Goal: Task Accomplishment & Management: Manage account settings

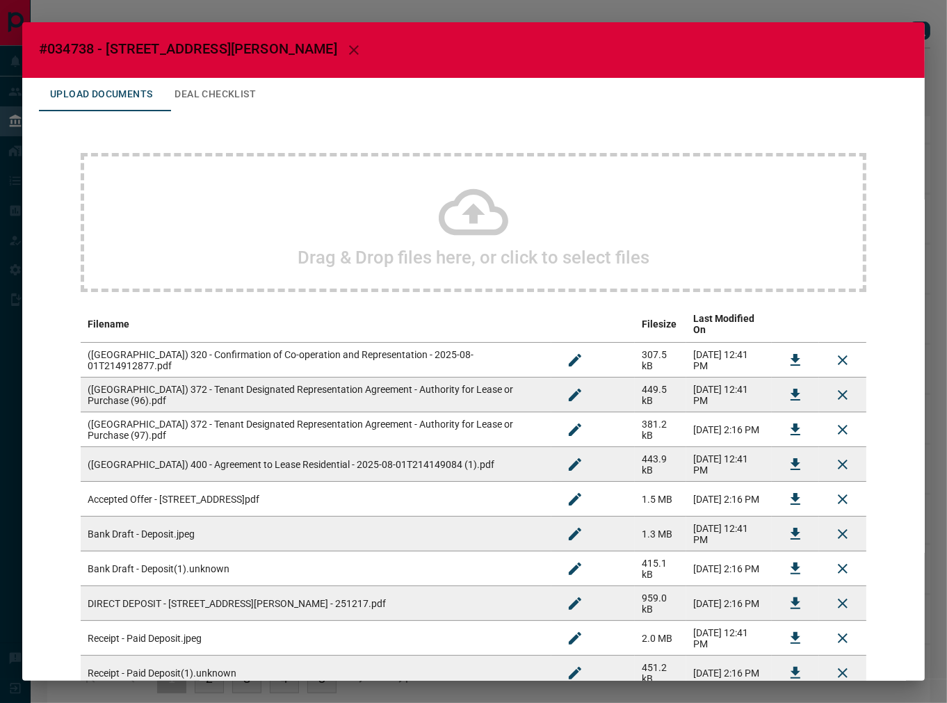
click at [73, 47] on span "#034738 - [STREET_ADDRESS][PERSON_NAME]" at bounding box center [188, 48] width 298 height 17
copy span "034738"
click at [791, 458] on icon "Download" at bounding box center [796, 464] width 10 height 12
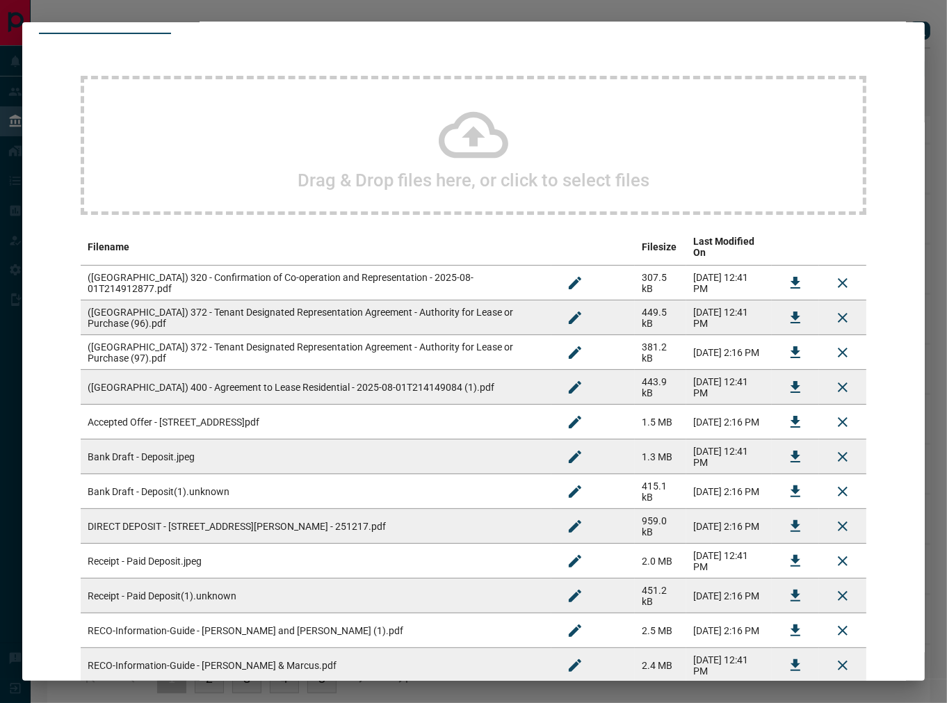
scroll to position [227, 0]
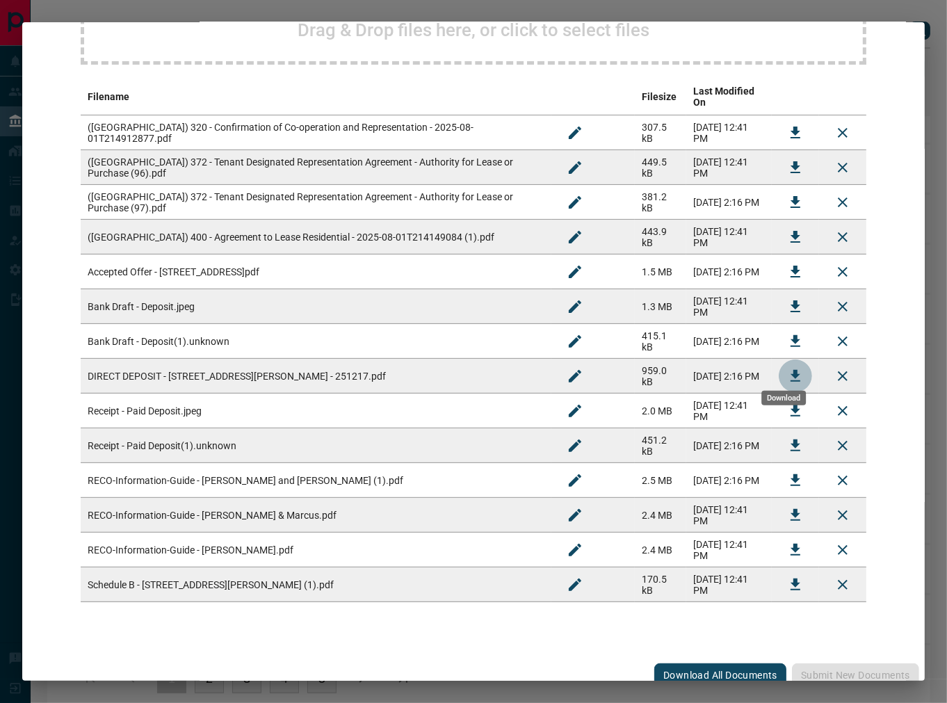
click at [789, 368] on icon "Download" at bounding box center [795, 376] width 17 height 17
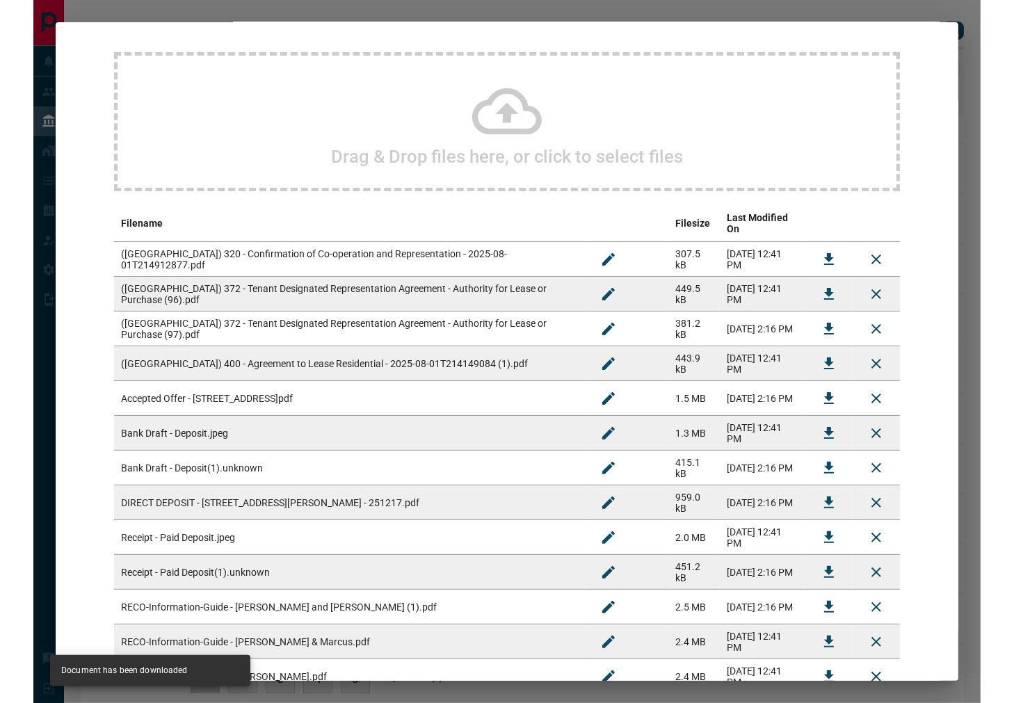
scroll to position [0, 0]
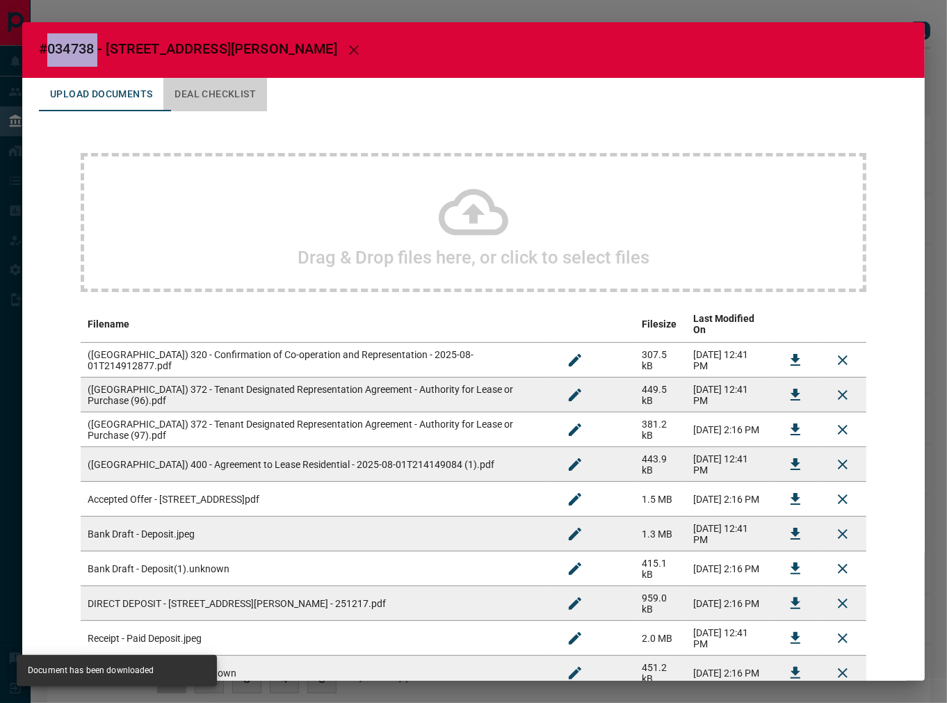
click at [214, 94] on button "Deal Checklist" at bounding box center [215, 94] width 104 height 33
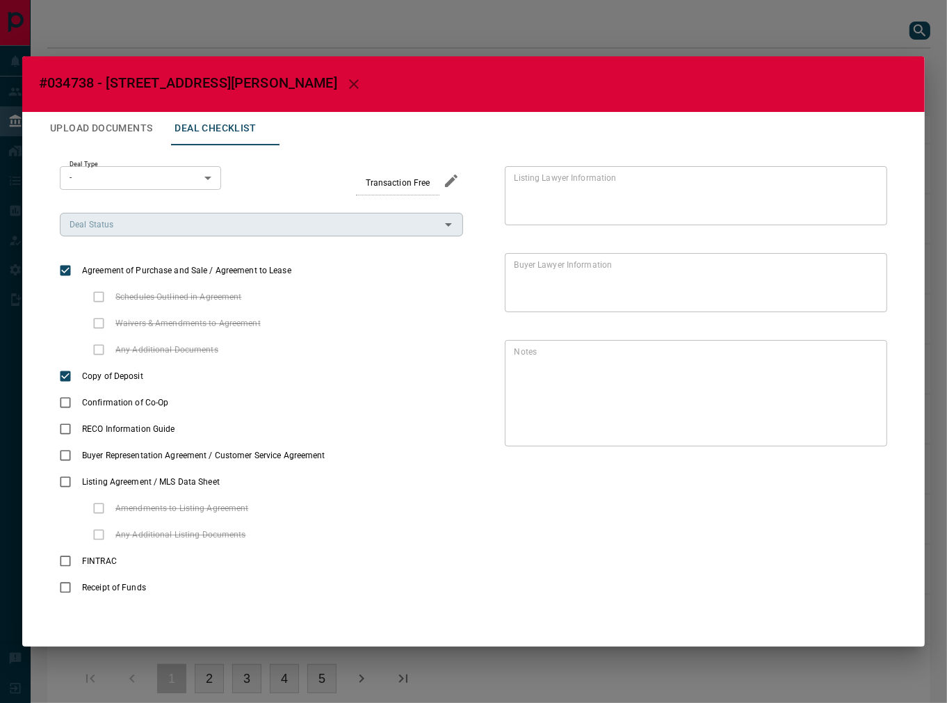
click at [130, 220] on input "Deal Status" at bounding box center [250, 224] width 372 height 15
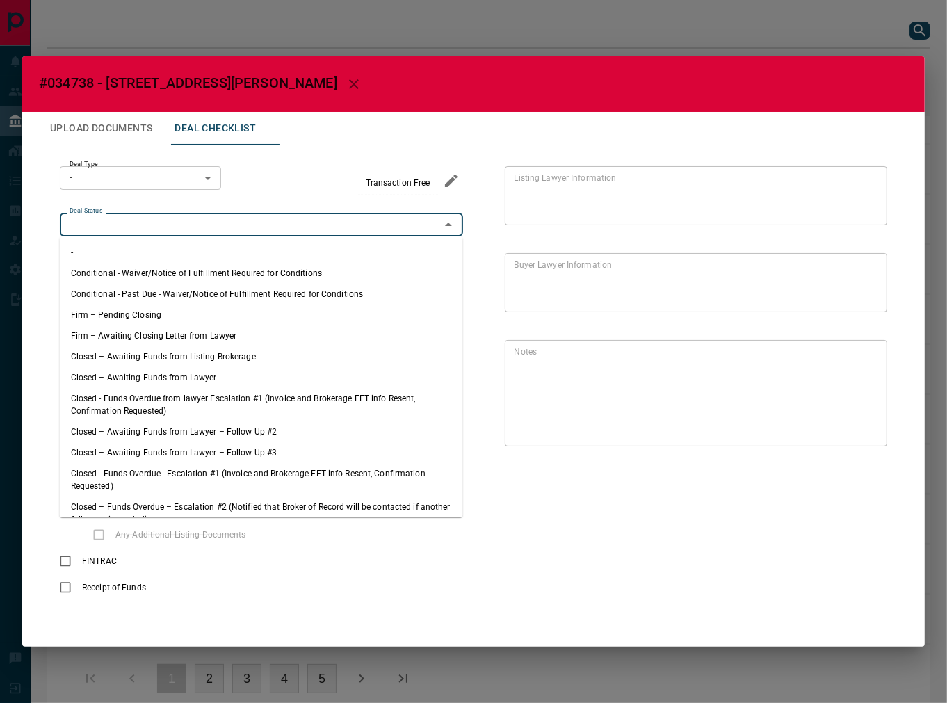
click at [139, 307] on li "Firm – Pending Closing" at bounding box center [261, 315] width 403 height 21
type input "**********"
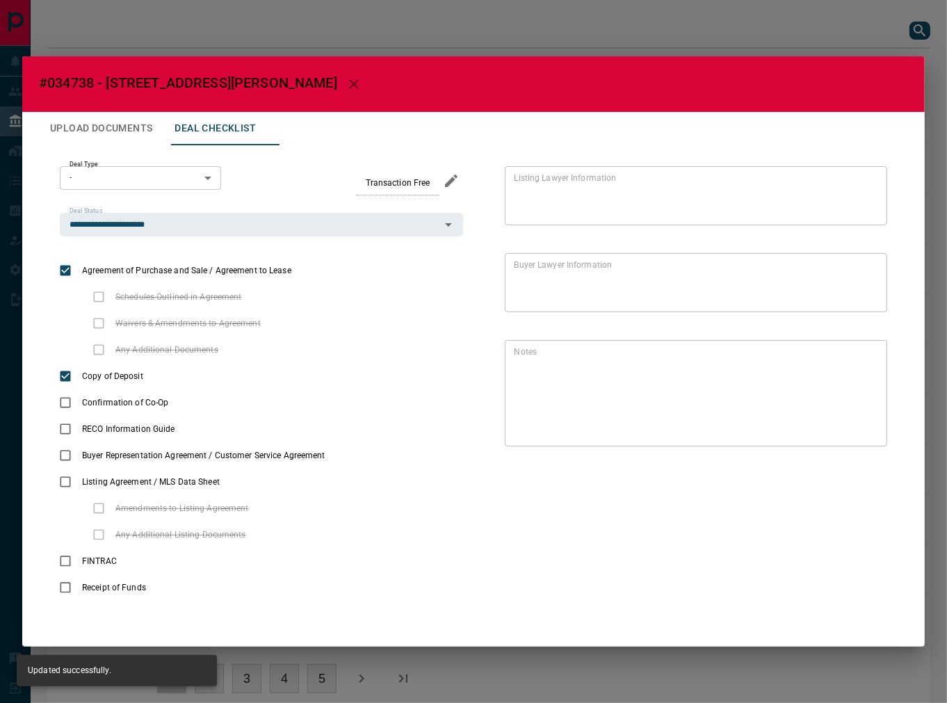
click at [143, 172] on body "Lead Transfers Leads Deals Listings Campaigns Quota Rules Agent Quotas Admin Mo…" at bounding box center [473, 363] width 947 height 726
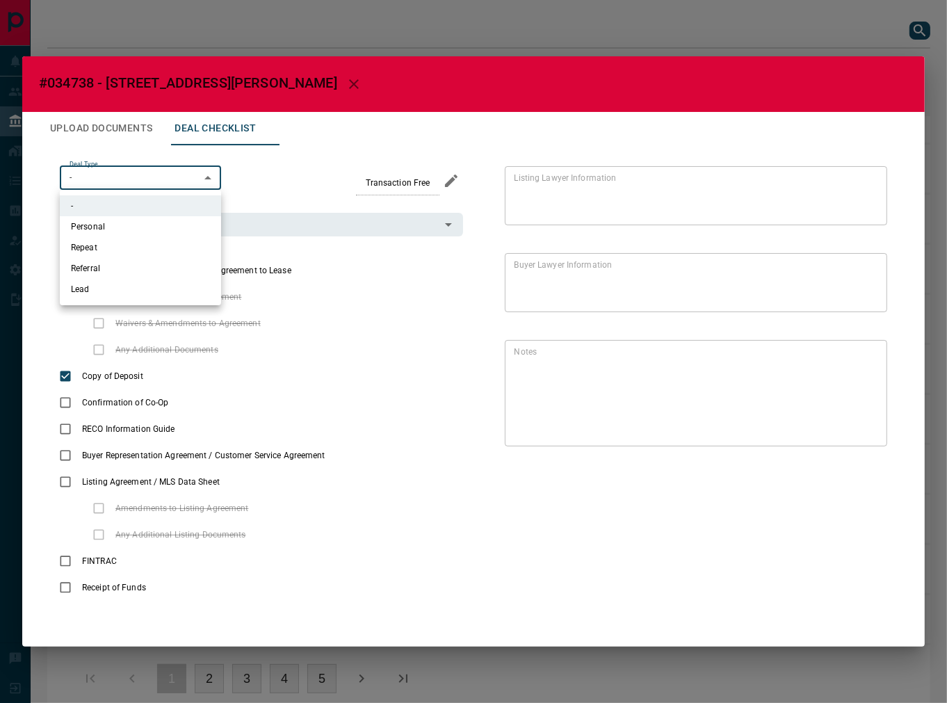
click at [139, 294] on li "Lead" at bounding box center [140, 289] width 161 height 21
type input "*"
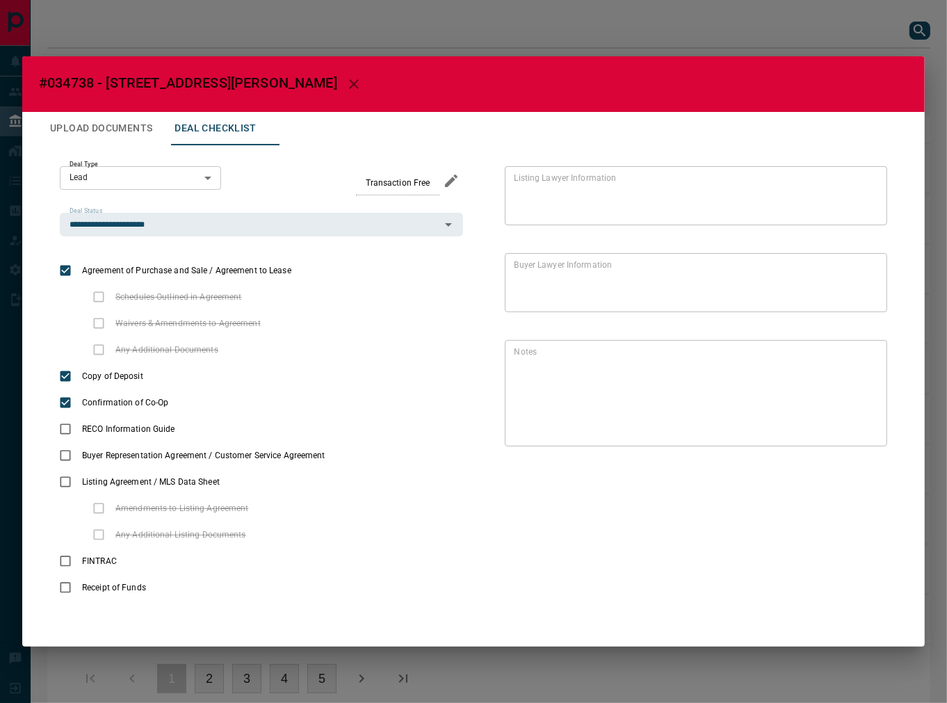
click at [111, 136] on button "Upload Documents" at bounding box center [101, 128] width 124 height 33
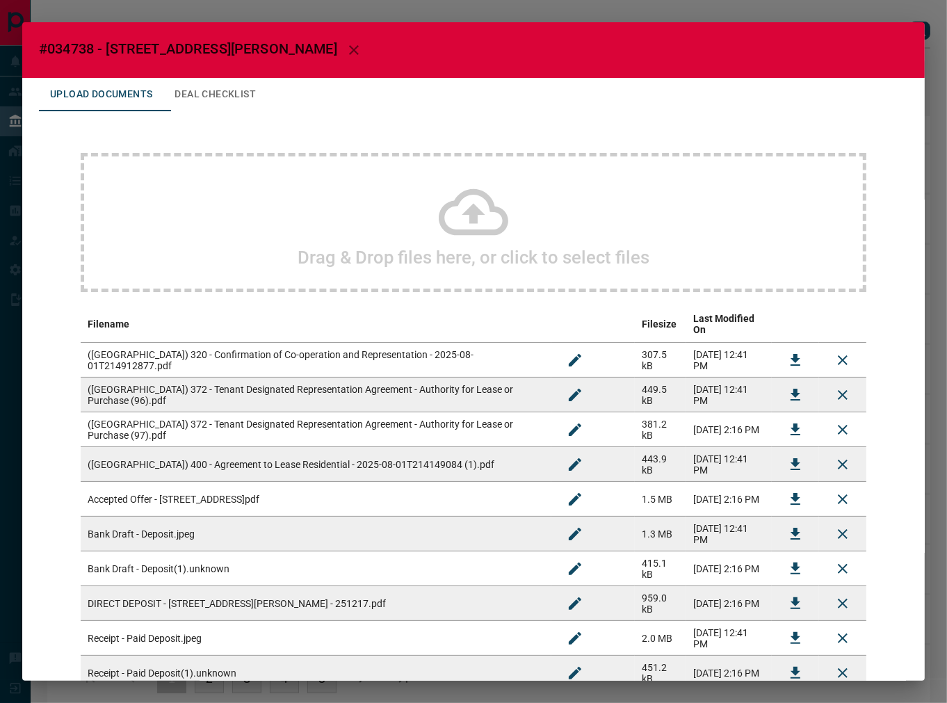
click at [779, 345] on button "Download" at bounding box center [795, 359] width 33 height 33
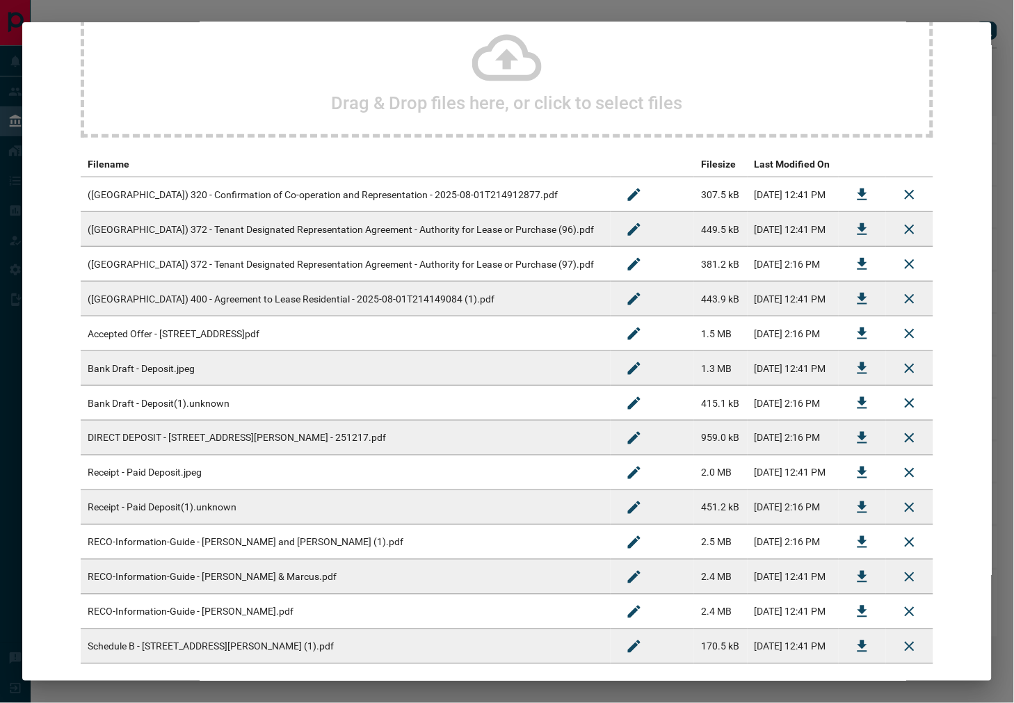
scroll to position [227, 0]
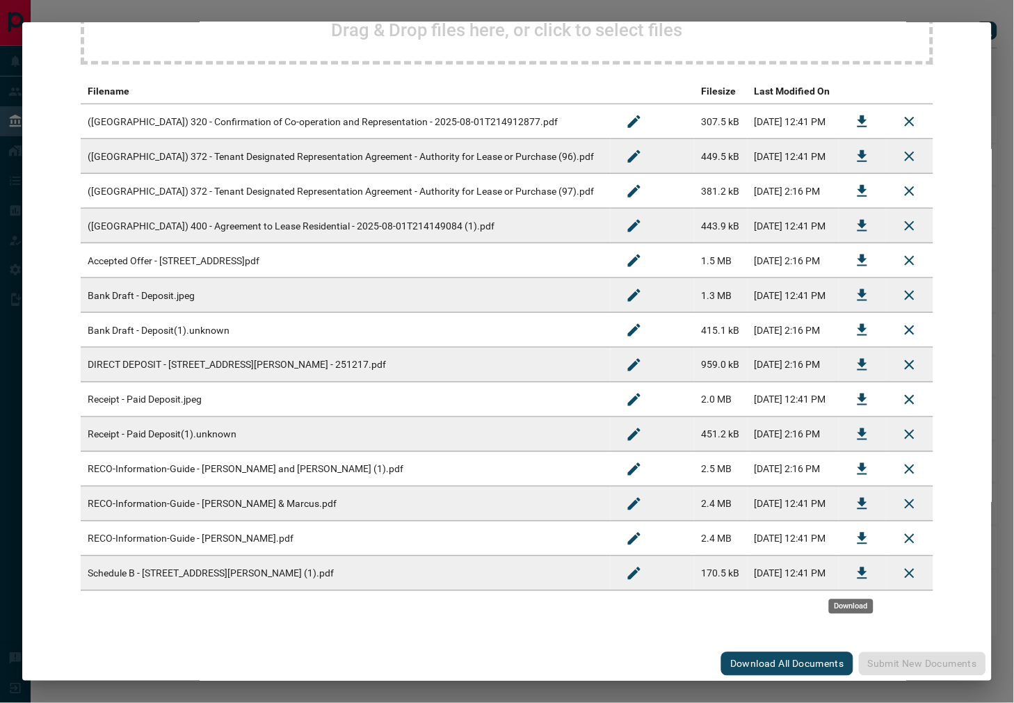
click at [848, 581] on button "Download" at bounding box center [862, 573] width 33 height 33
click at [846, 154] on button "Download" at bounding box center [862, 156] width 33 height 33
click at [854, 469] on icon "Download" at bounding box center [862, 469] width 17 height 17
click at [854, 501] on icon "Download" at bounding box center [862, 504] width 17 height 17
click at [857, 538] on icon "Download" at bounding box center [862, 539] width 10 height 12
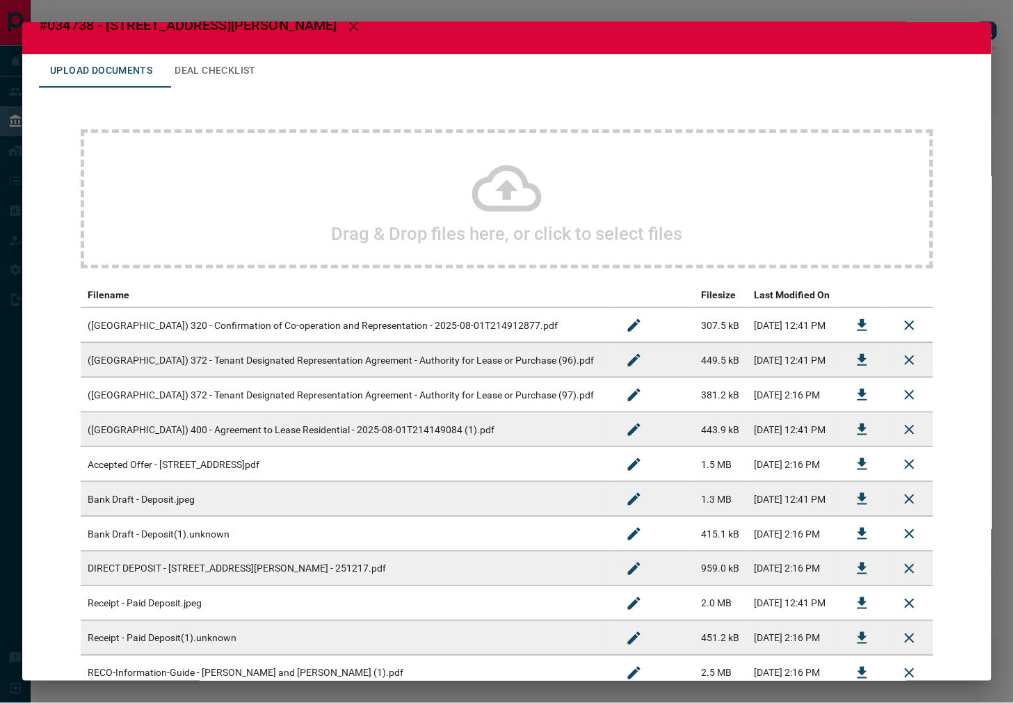
scroll to position [0, 0]
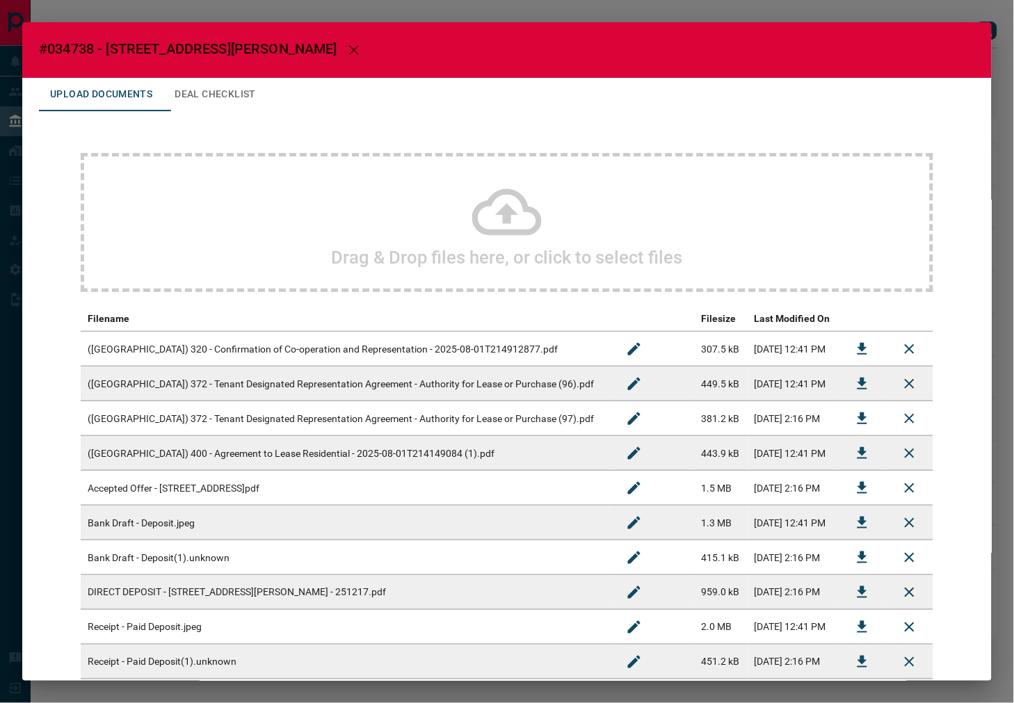
click at [248, 107] on button "Deal Checklist" at bounding box center [215, 94] width 104 height 33
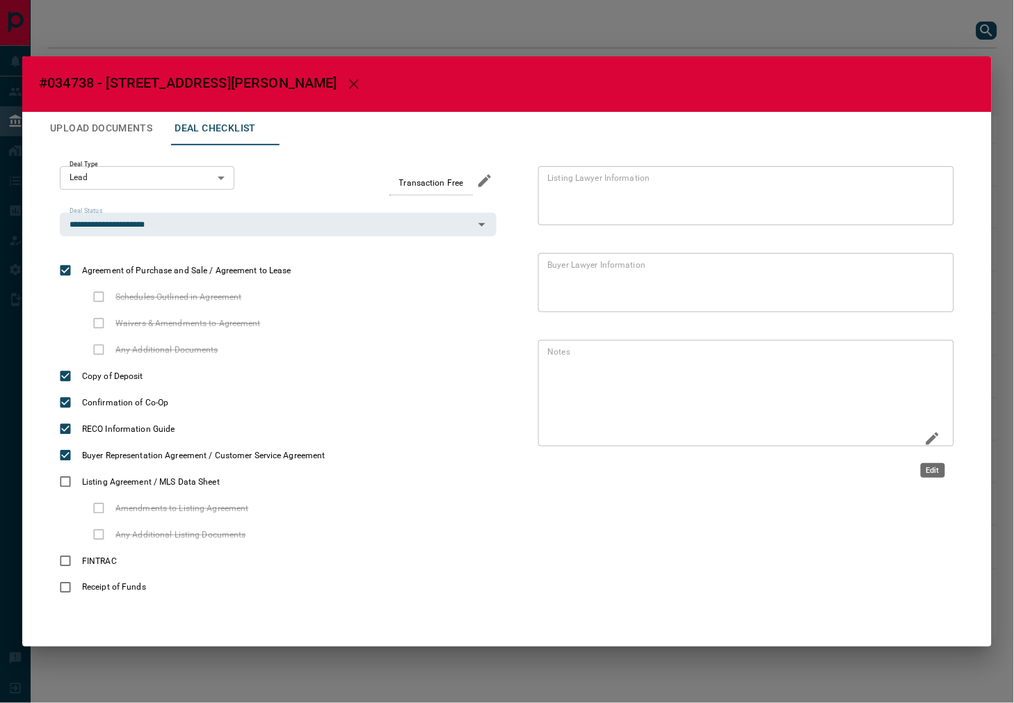
click at [930, 441] on icon "Edit" at bounding box center [932, 439] width 13 height 13
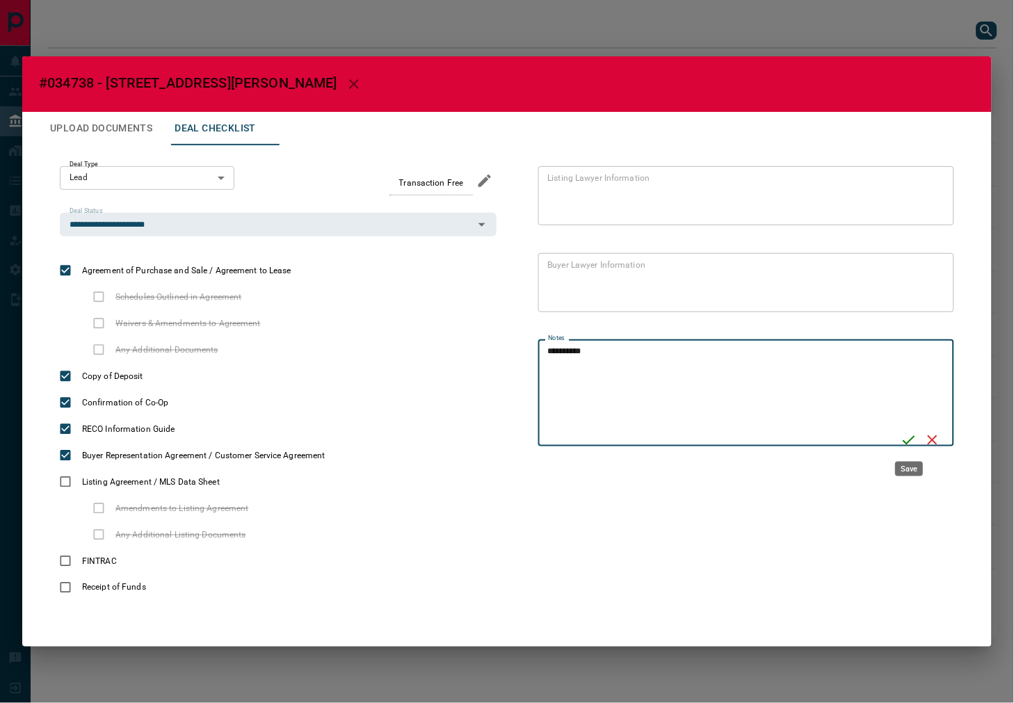
type textarea "**********"
click at [907, 441] on icon "Save" at bounding box center [908, 440] width 17 height 17
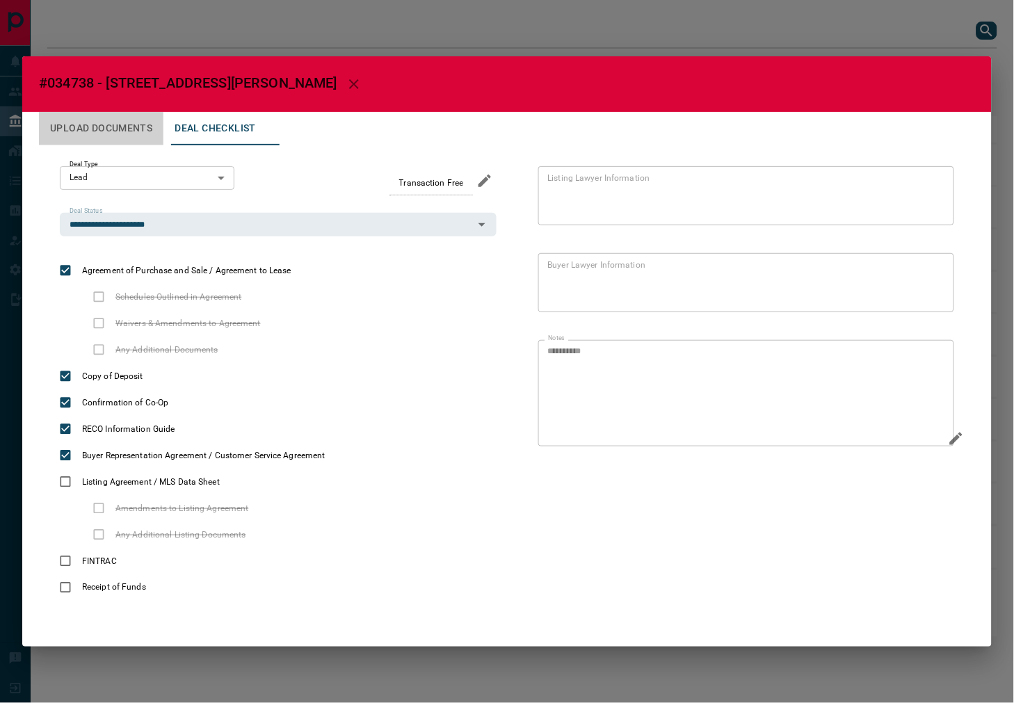
click at [126, 124] on button "Upload Documents" at bounding box center [101, 128] width 124 height 33
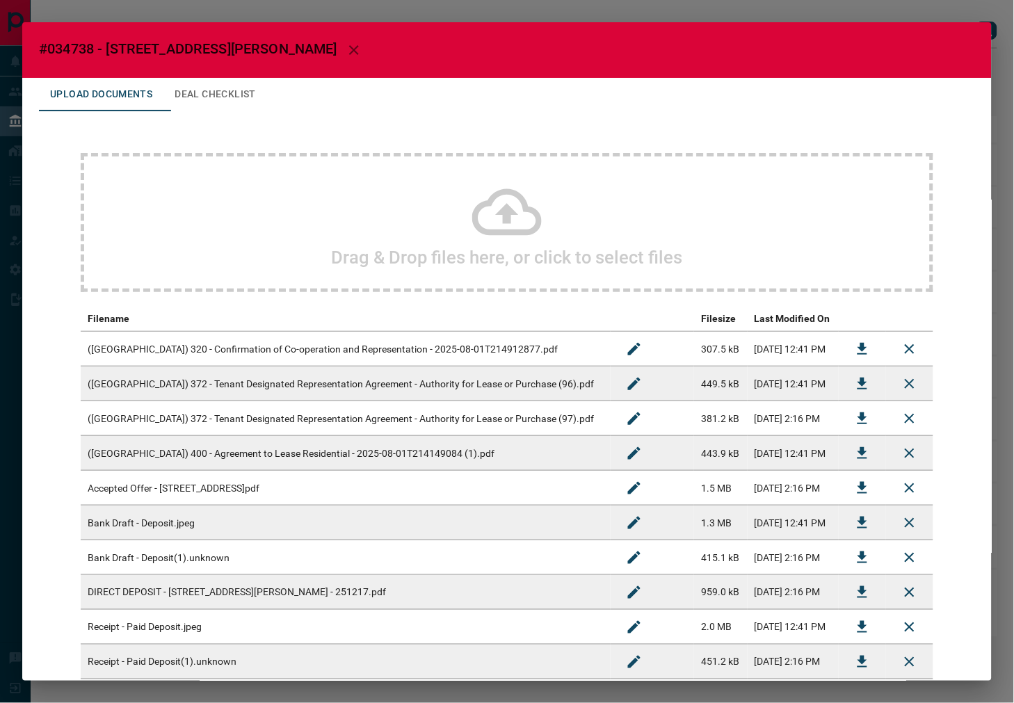
click at [565, 209] on div "Drag & Drop files here, or click to select files" at bounding box center [507, 222] width 852 height 139
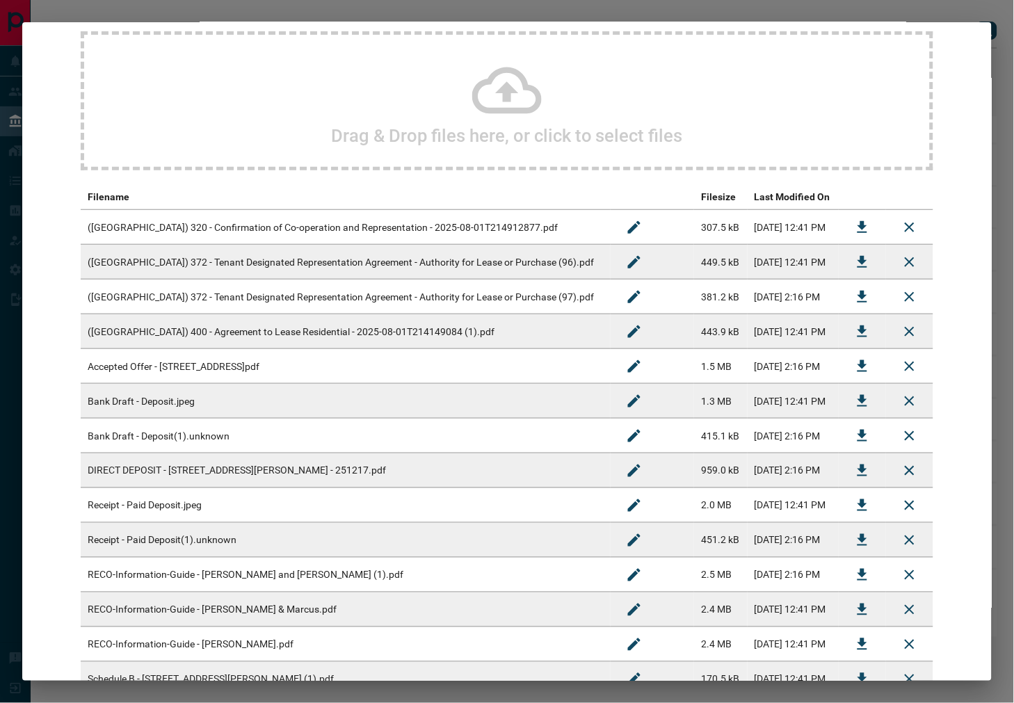
scroll to position [262, 0]
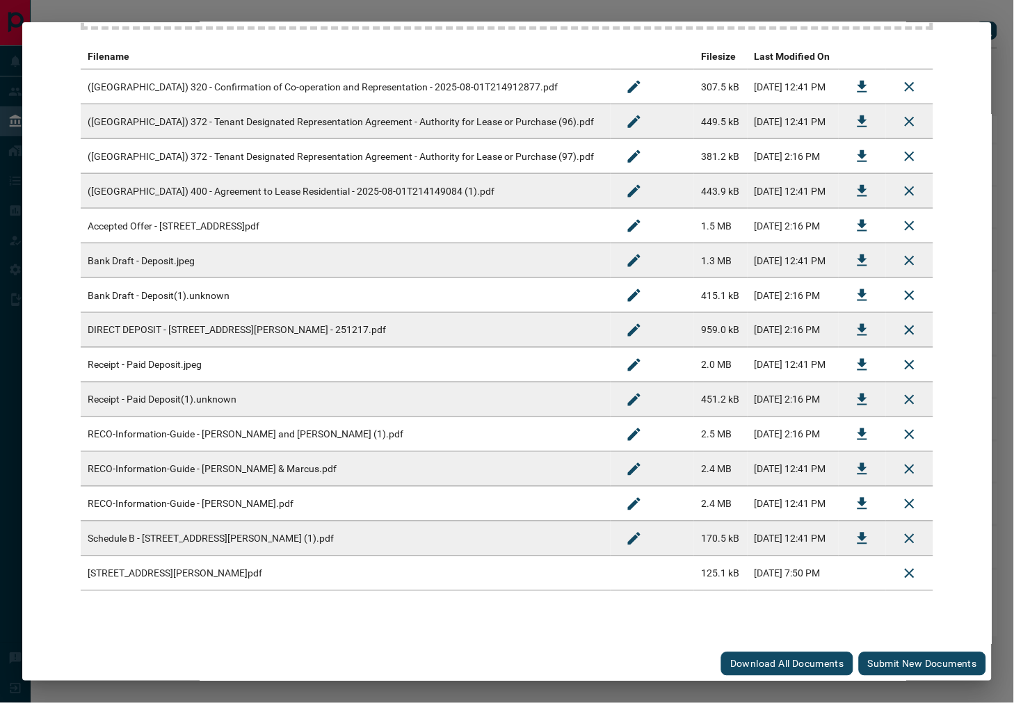
click at [871, 657] on button "Submit new documents" at bounding box center [922, 664] width 127 height 24
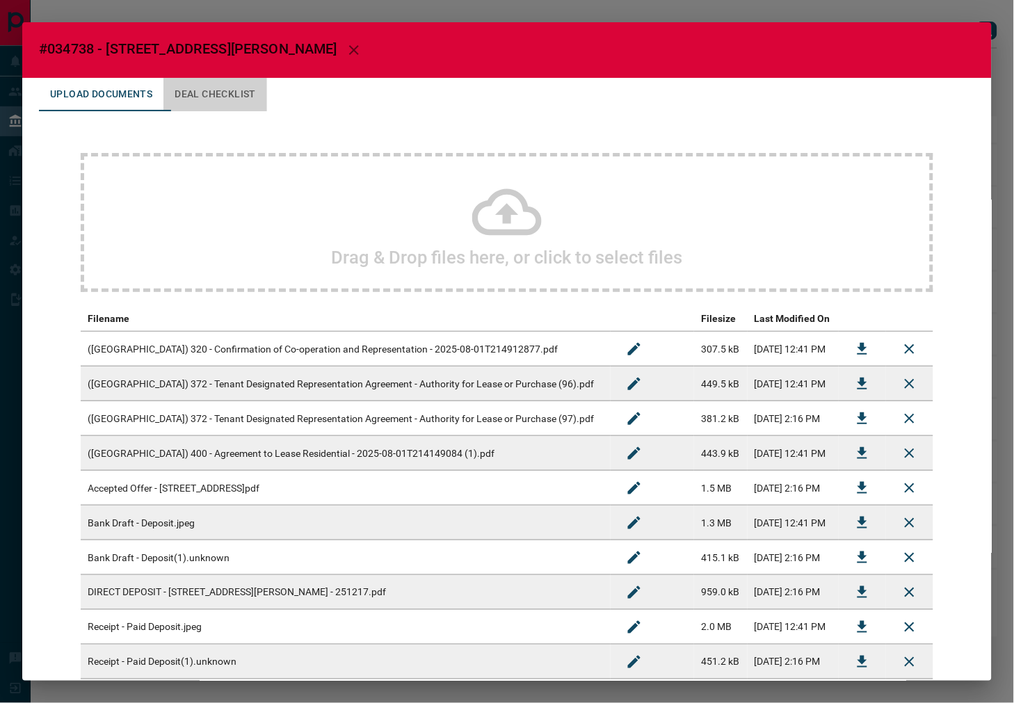
click at [259, 99] on button "Deal Checklist" at bounding box center [215, 94] width 104 height 33
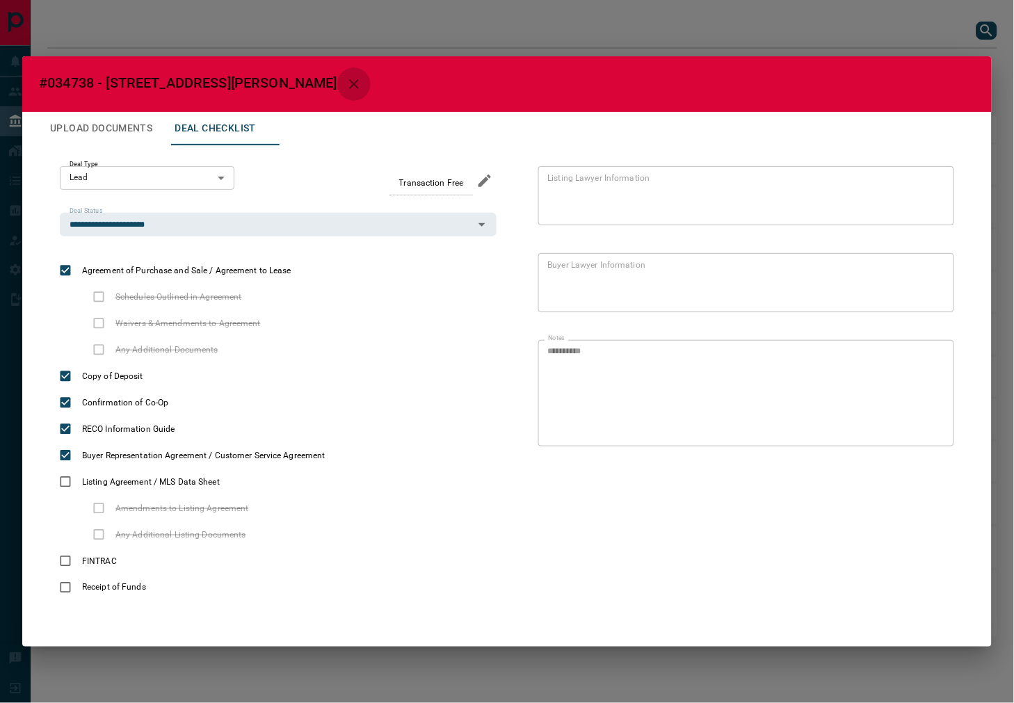
click at [337, 97] on button "button" at bounding box center [353, 83] width 33 height 33
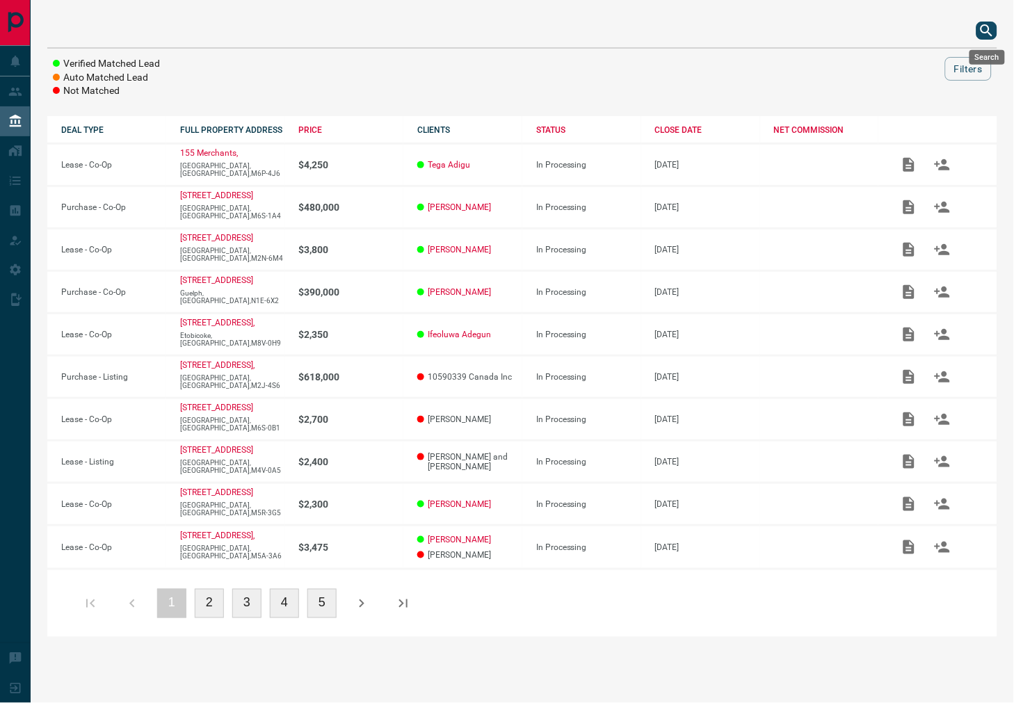
click at [946, 26] on icon "search button" at bounding box center [986, 30] width 17 height 17
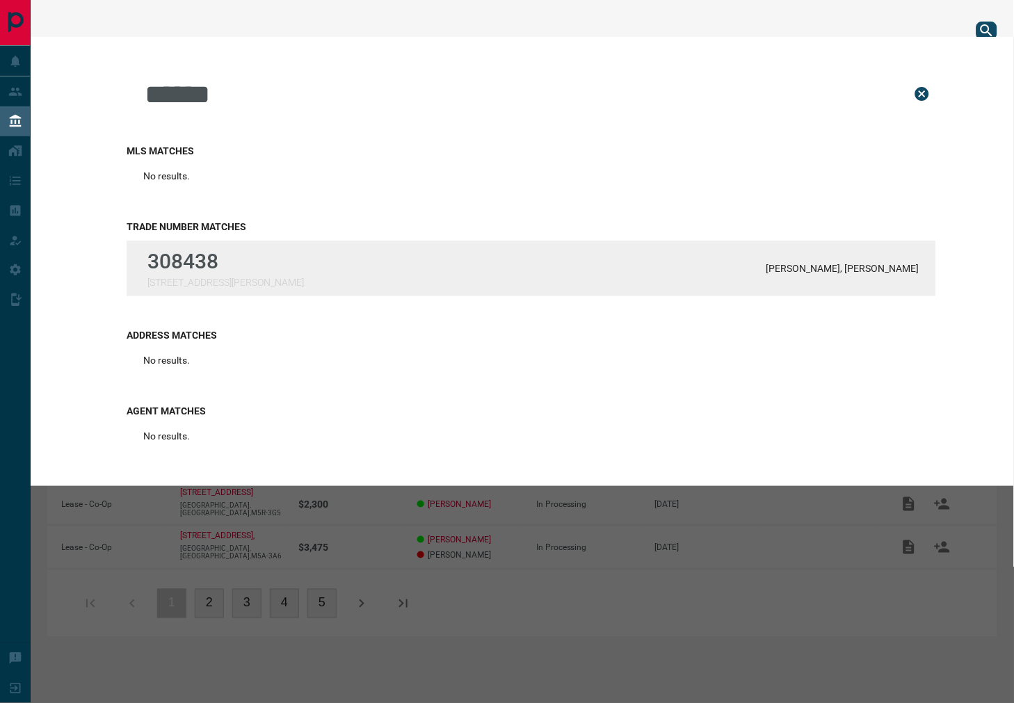
type input "******"
click at [487, 280] on div "308438 [STREET_ADDRESS][PERSON_NAME] [PERSON_NAME], [PERSON_NAME]" at bounding box center [531, 269] width 809 height 56
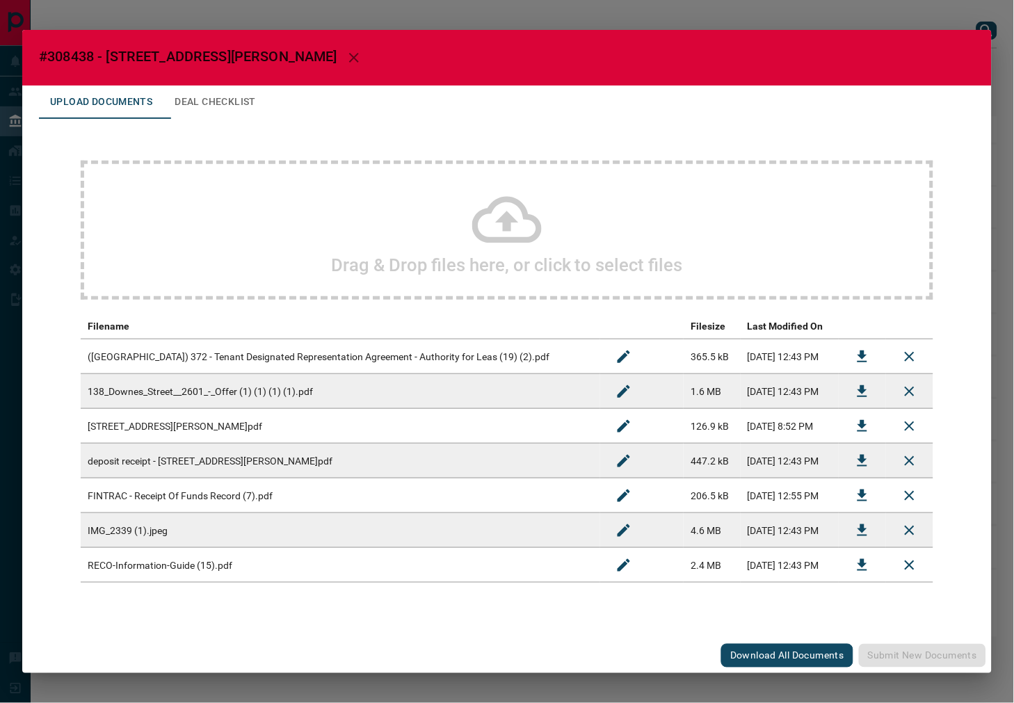
click at [235, 119] on div "Drag & Drop files here, or click to select files Filename Filesize Last Modifie…" at bounding box center [507, 372] width 936 height 506
click at [242, 101] on button "Deal Checklist" at bounding box center [215, 102] width 104 height 33
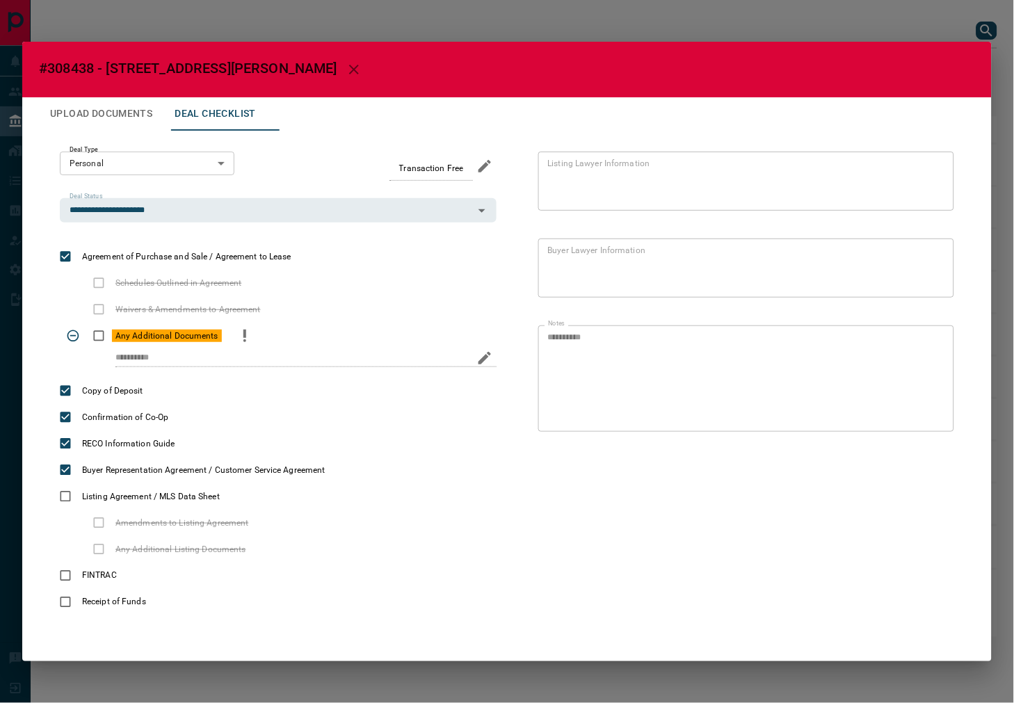
click at [227, 339] on div "Any Additional Documents" at bounding box center [278, 336] width 437 height 26
click at [244, 332] on icon "priority" at bounding box center [244, 336] width 17 height 17
drag, startPoint x: 134, startPoint y: 106, endPoint x: 545, endPoint y: 50, distance: 414.8
click at [134, 106] on button "Upload Documents" at bounding box center [101, 113] width 124 height 33
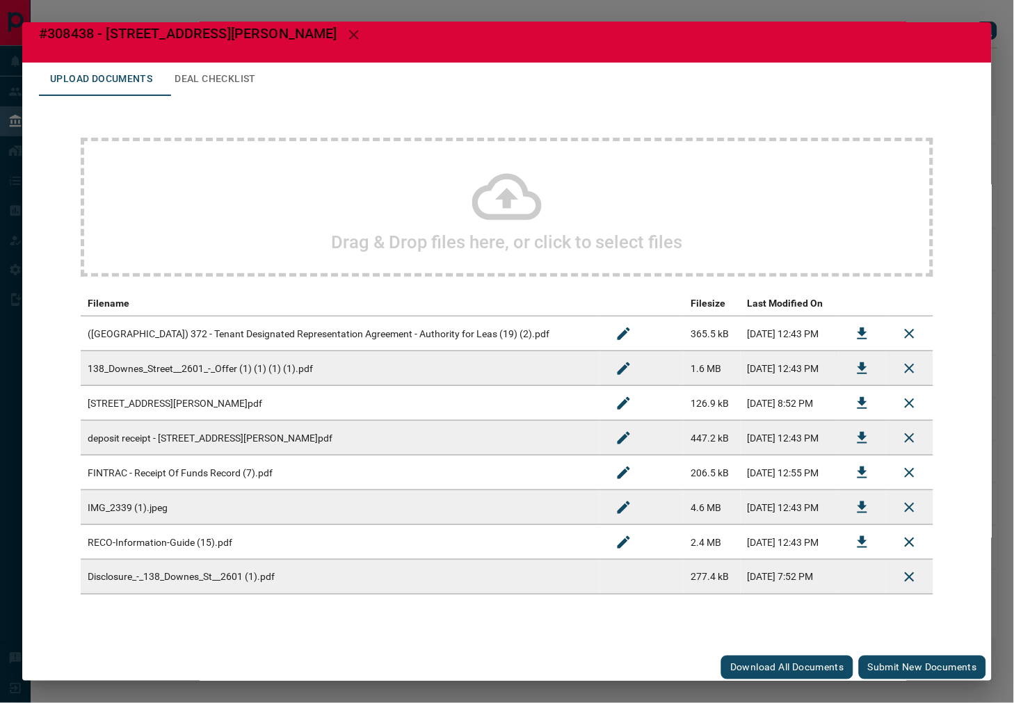
scroll to position [19, 0]
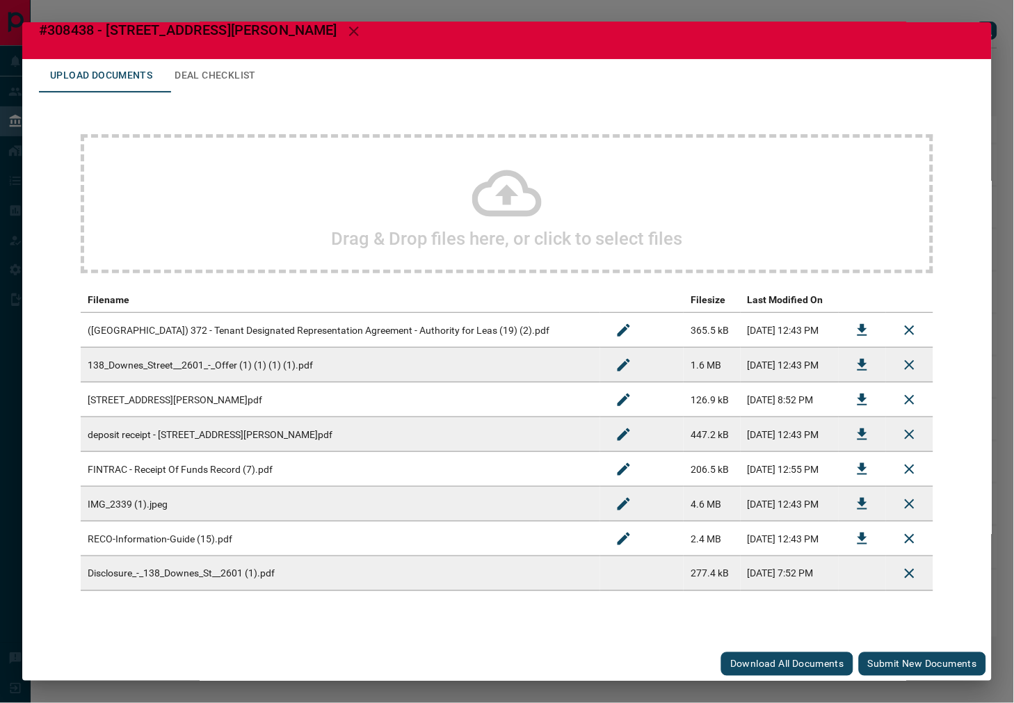
click at [906, 659] on button "Submit new documents" at bounding box center [922, 664] width 127 height 24
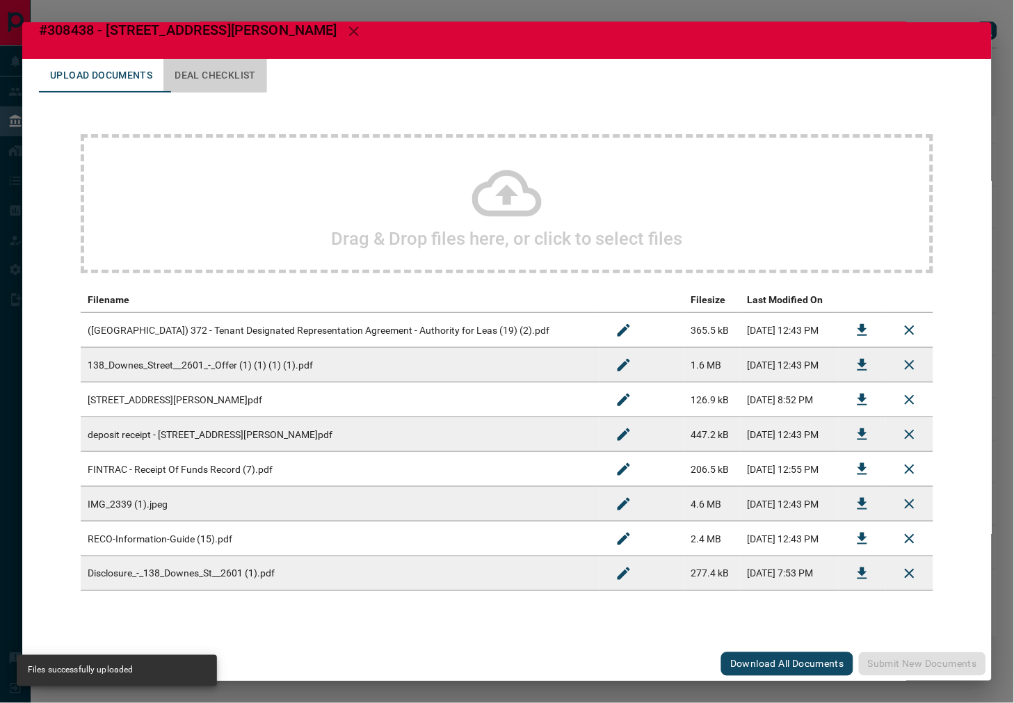
click at [254, 66] on button "Deal Checklist" at bounding box center [215, 75] width 104 height 33
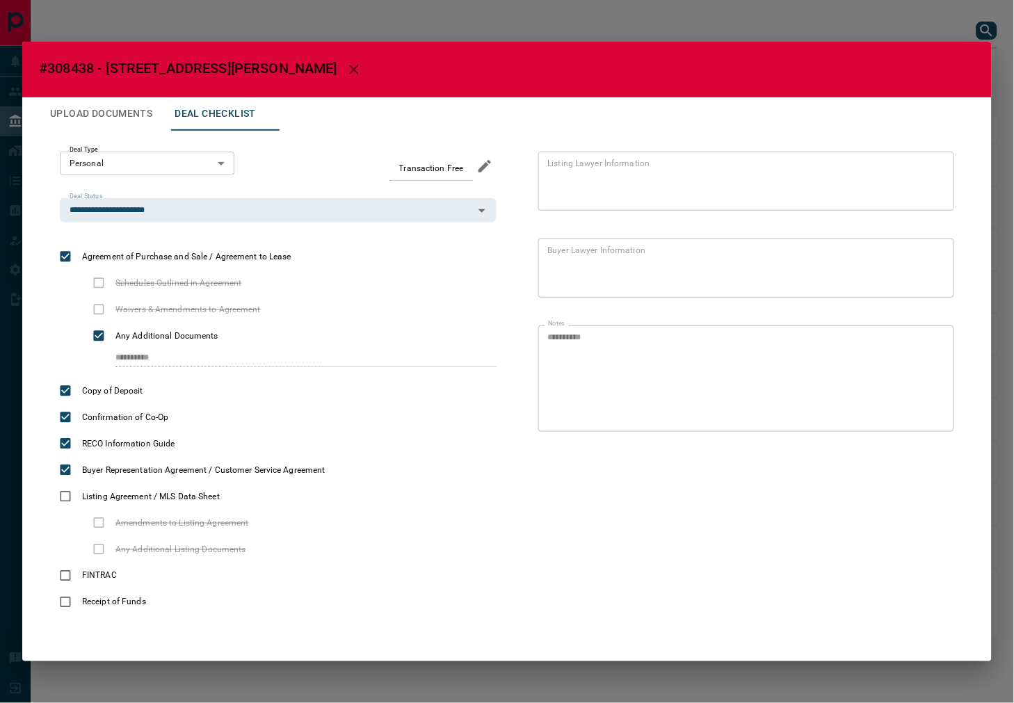
scroll to position [0, 0]
